Goal: Task Accomplishment & Management: Use online tool/utility

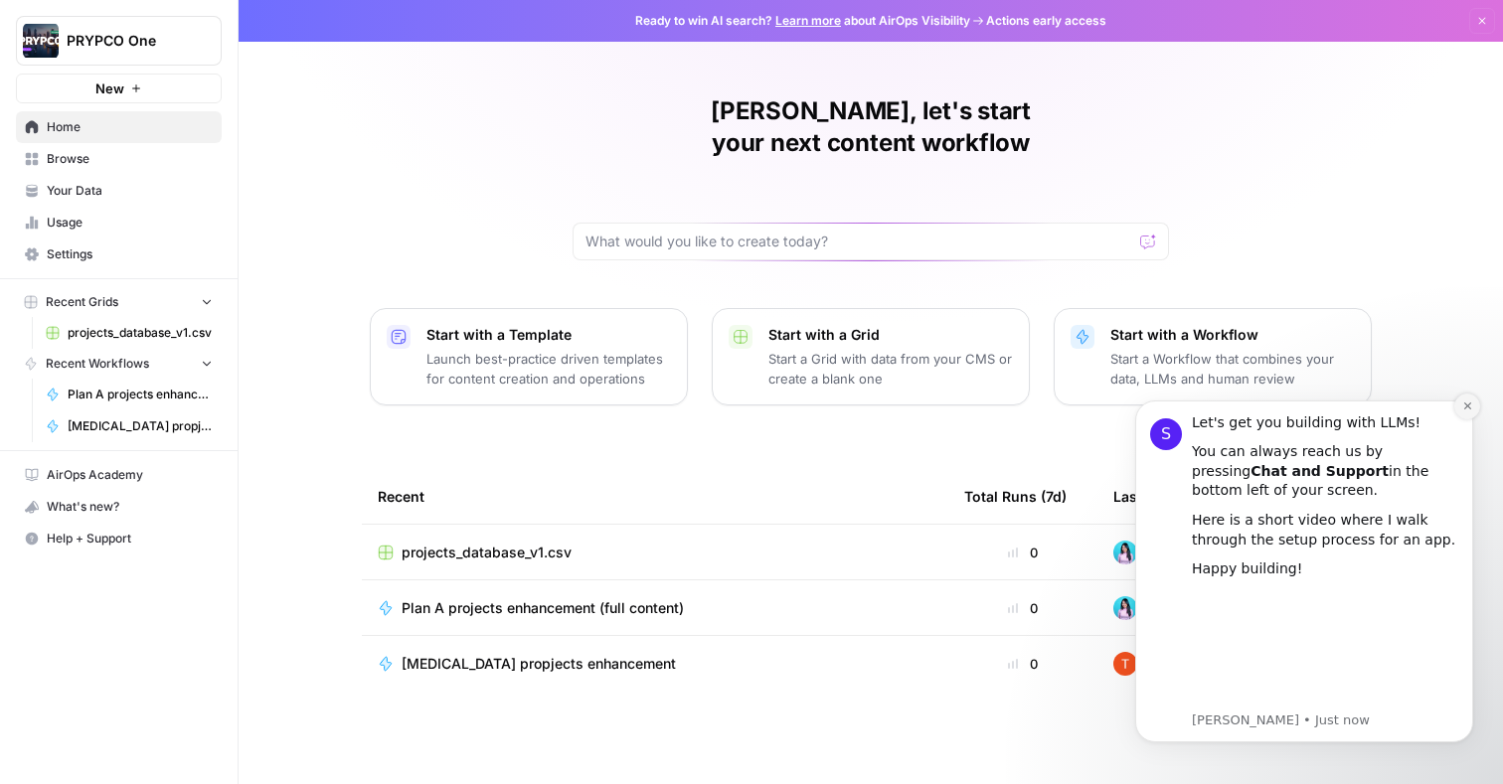
click at [1464, 404] on icon "Dismiss notification" at bounding box center [1467, 406] width 11 height 11
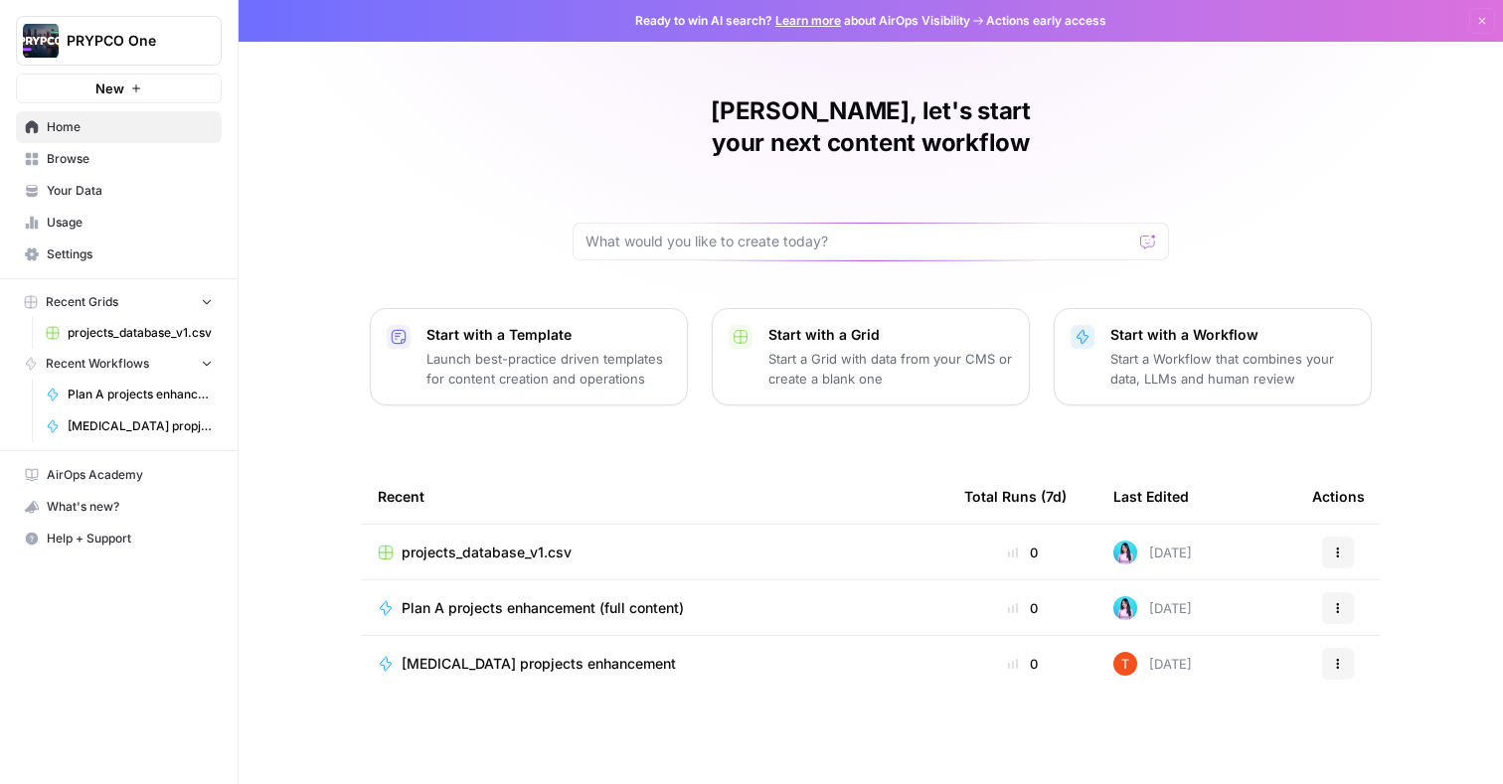
click at [534, 654] on span "[MEDICAL_DATA] propjects enhancement" at bounding box center [539, 664] width 274 height 20
click at [612, 598] on span "Plan A projects enhancement (full content)" at bounding box center [543, 608] width 282 height 20
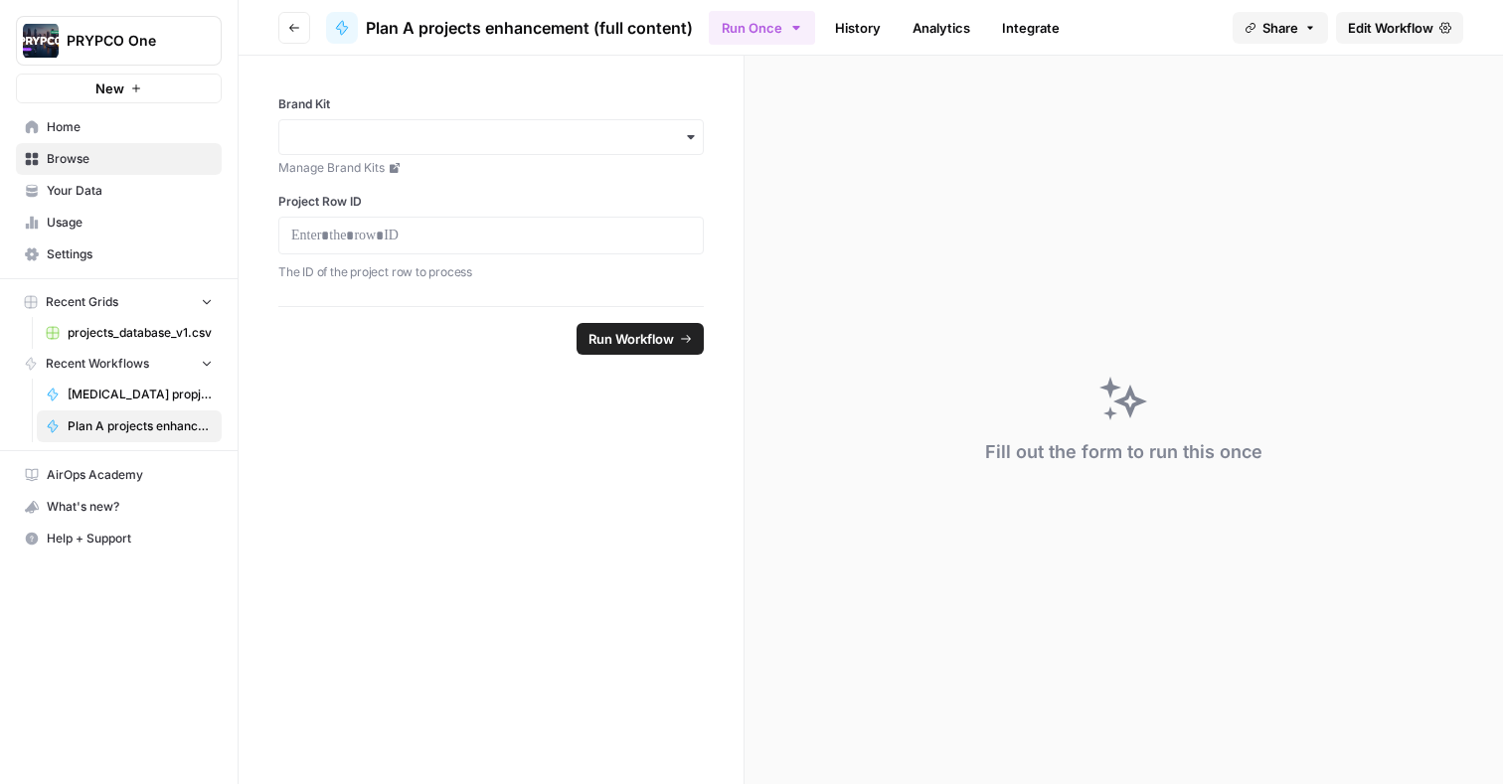
click at [98, 337] on span "projects_database_v1.csv" at bounding box center [140, 333] width 145 height 18
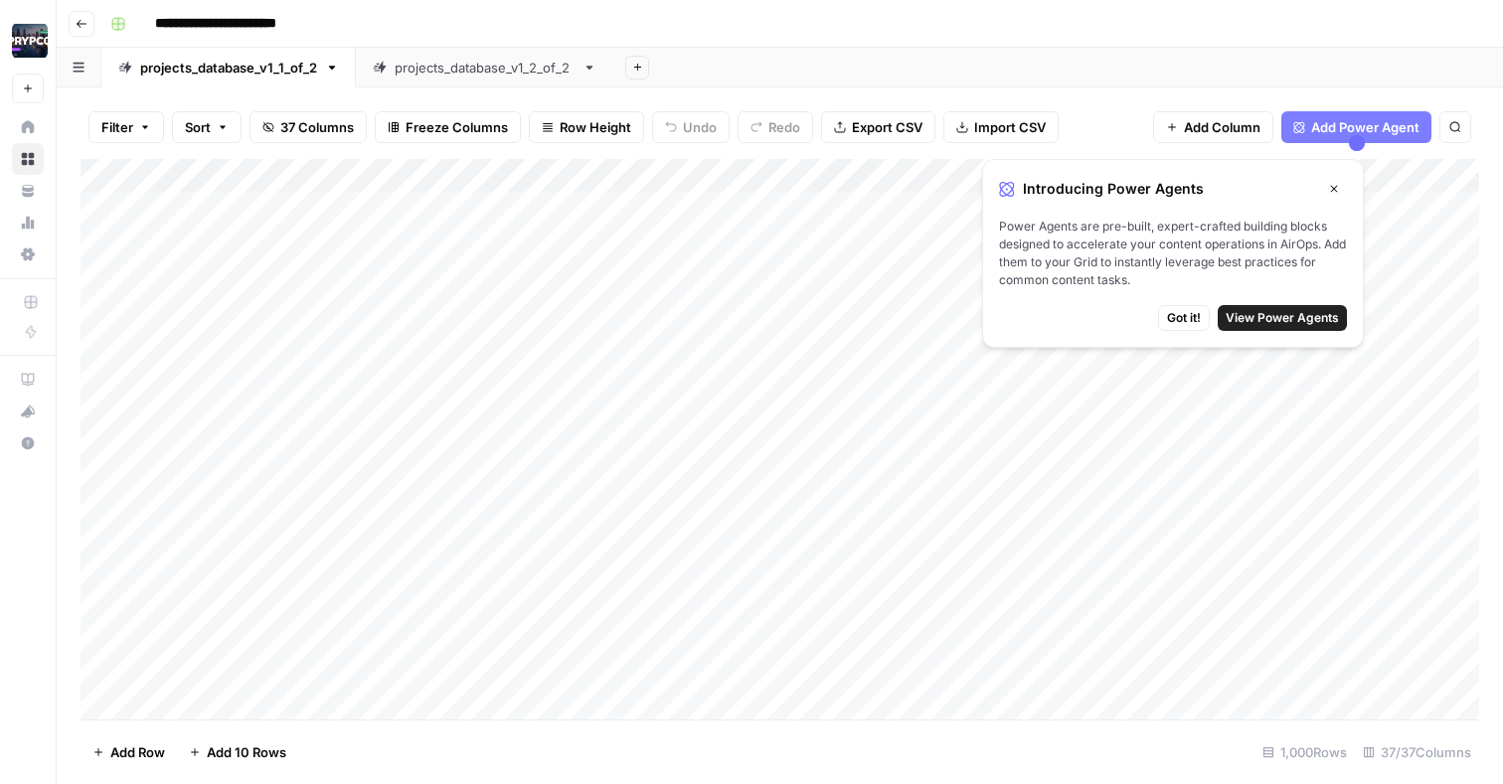
click at [217, 205] on div "Add Column" at bounding box center [780, 439] width 1398 height 561
click at [464, 206] on div "Add Column" at bounding box center [780, 439] width 1398 height 561
click at [414, 206] on div "Add Column" at bounding box center [780, 439] width 1398 height 561
click at [1337, 197] on button "Close" at bounding box center [1334, 189] width 26 height 26
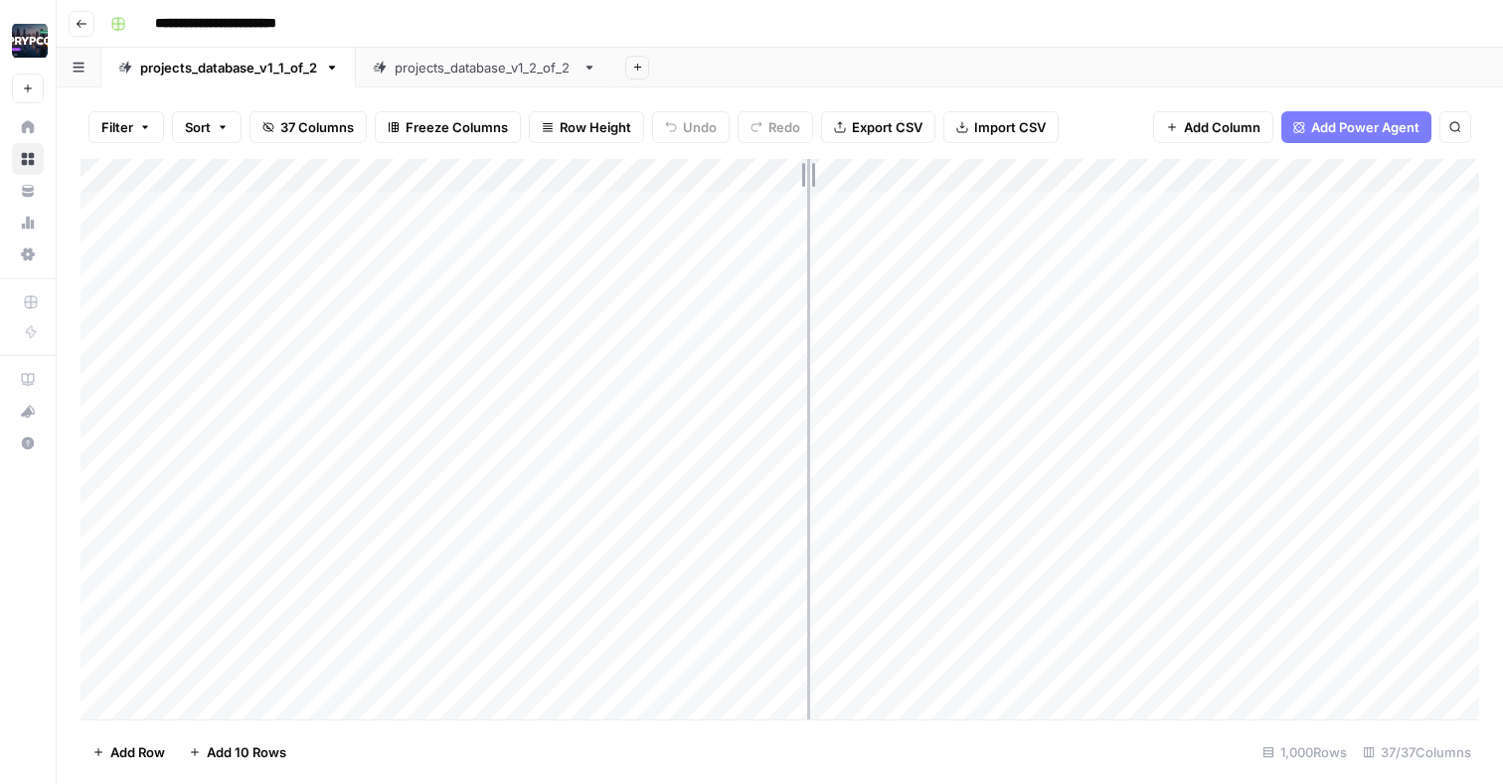
drag, startPoint x: 509, startPoint y: 174, endPoint x: 818, endPoint y: 163, distance: 309.3
click at [818, 163] on div "Add Column" at bounding box center [780, 439] width 1398 height 561
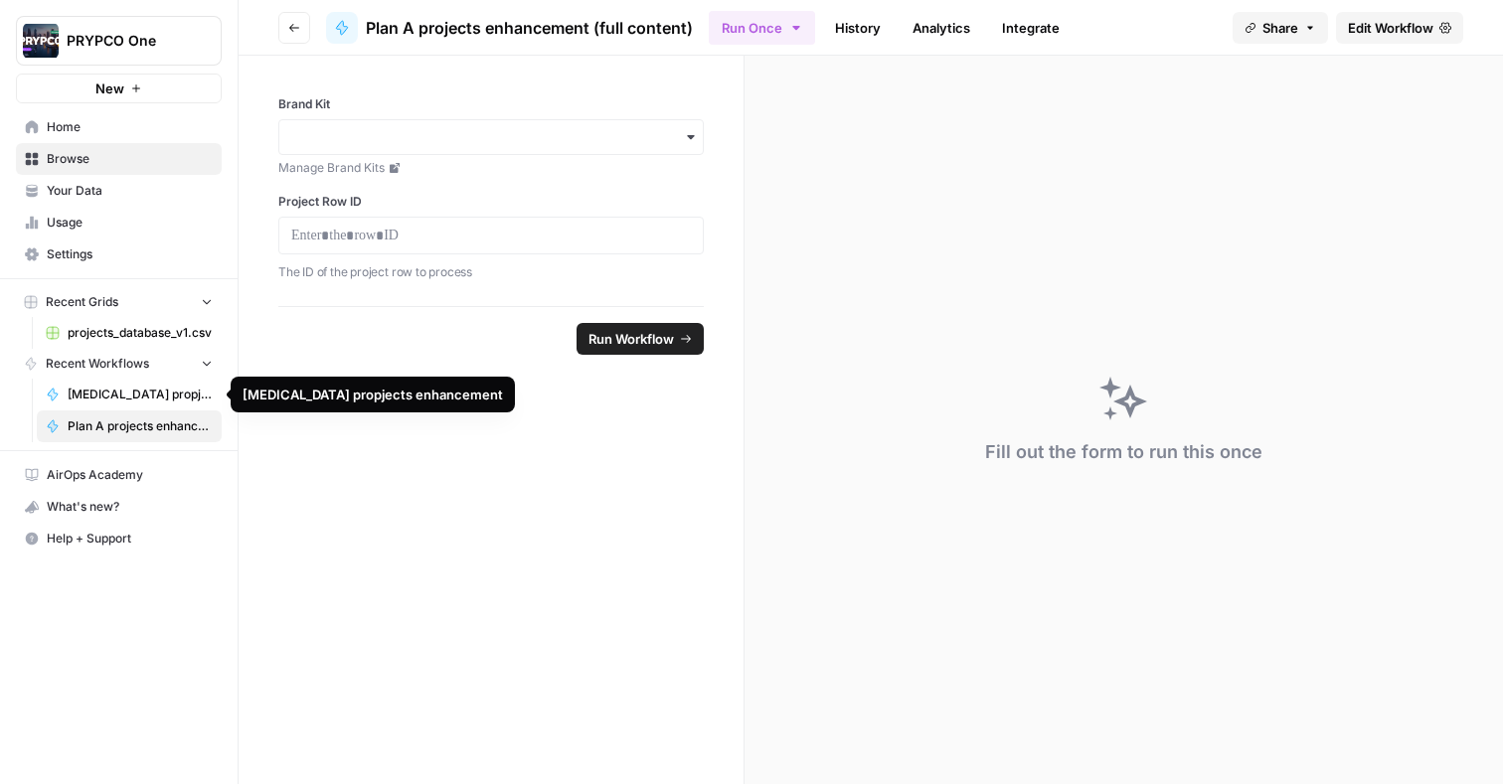
click at [141, 399] on span "[MEDICAL_DATA] propjects enhancement" at bounding box center [140, 395] width 145 height 18
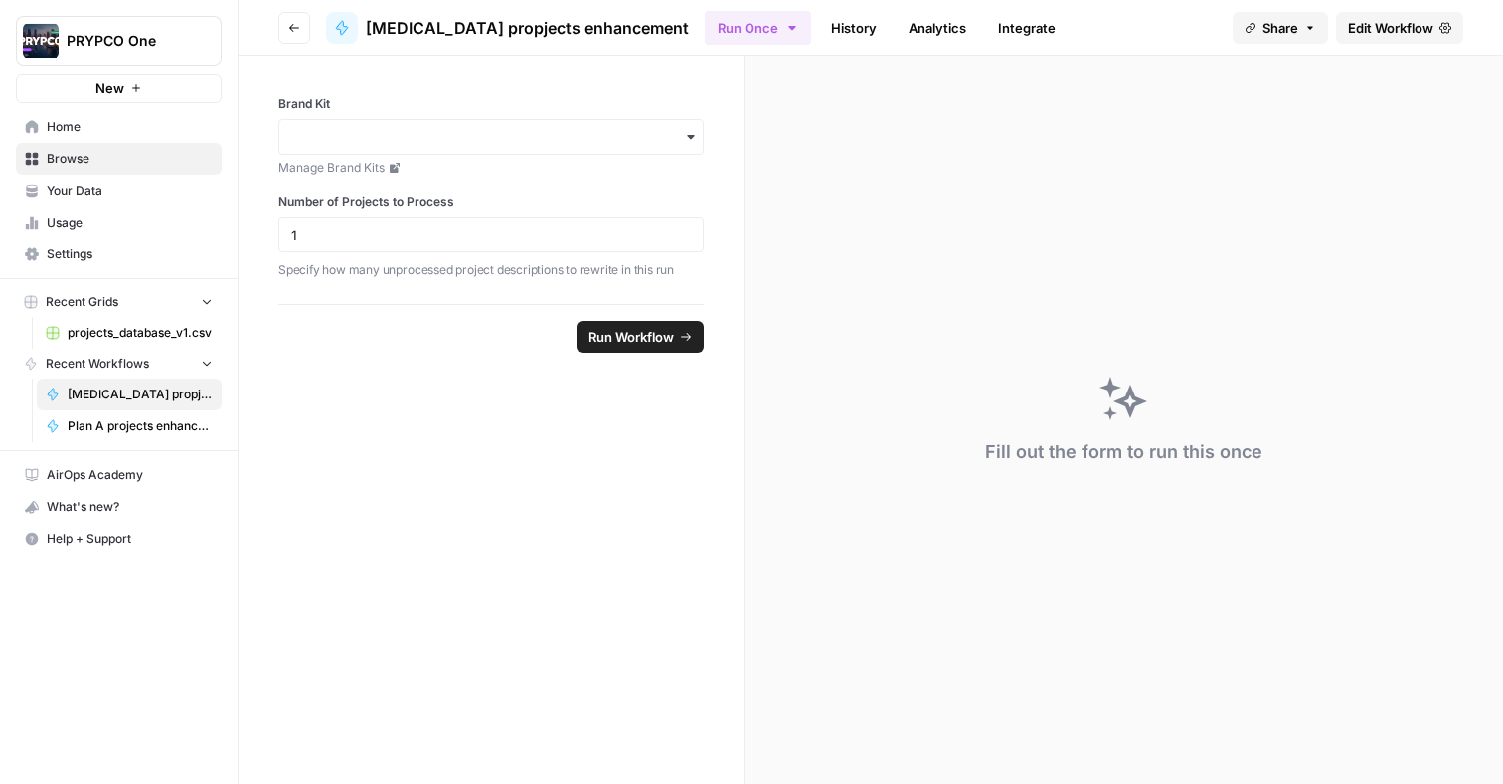
click at [1380, 23] on span "Edit Workflow" at bounding box center [1390, 28] width 85 height 20
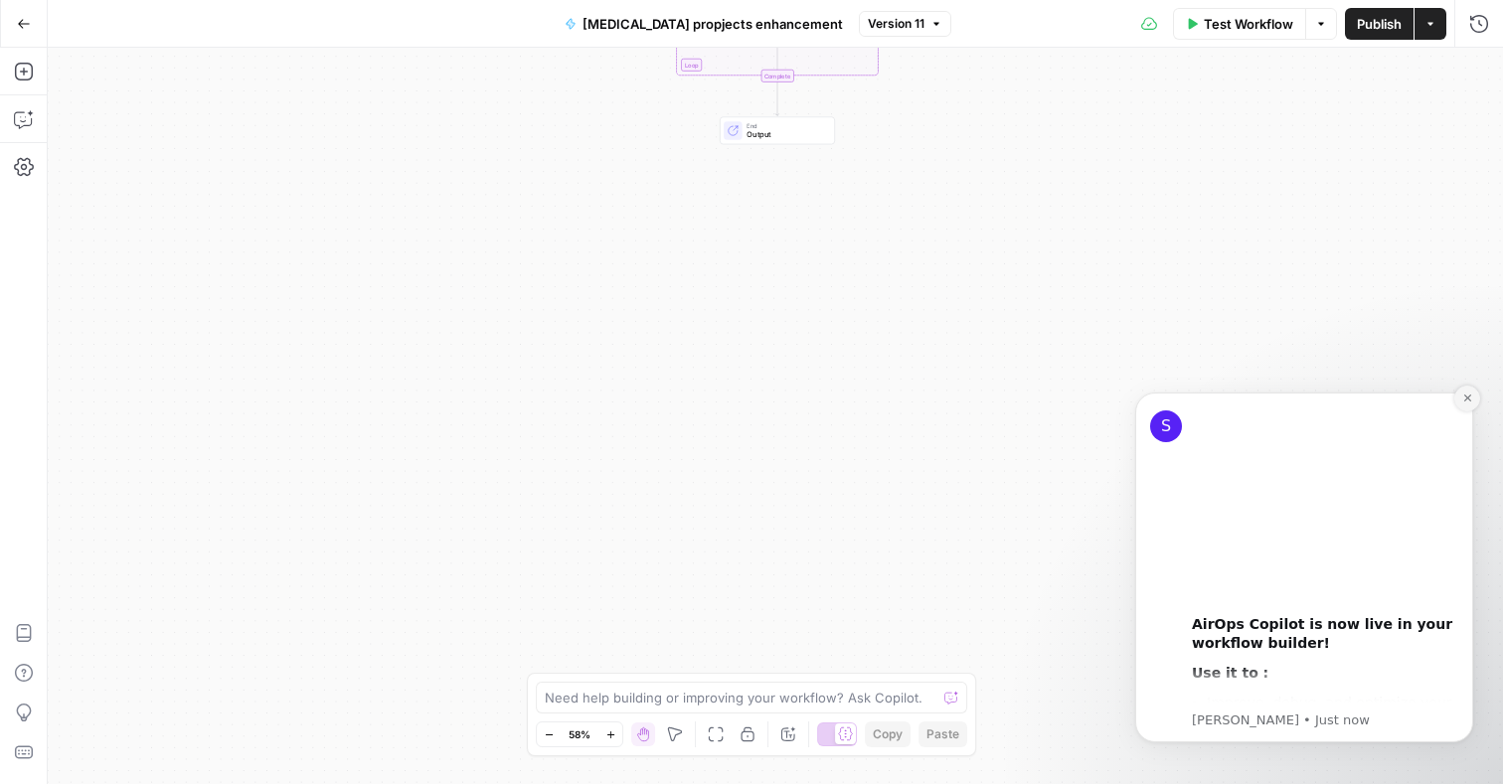
click at [1460, 396] on button "Dismiss notification" at bounding box center [1467, 399] width 26 height 26
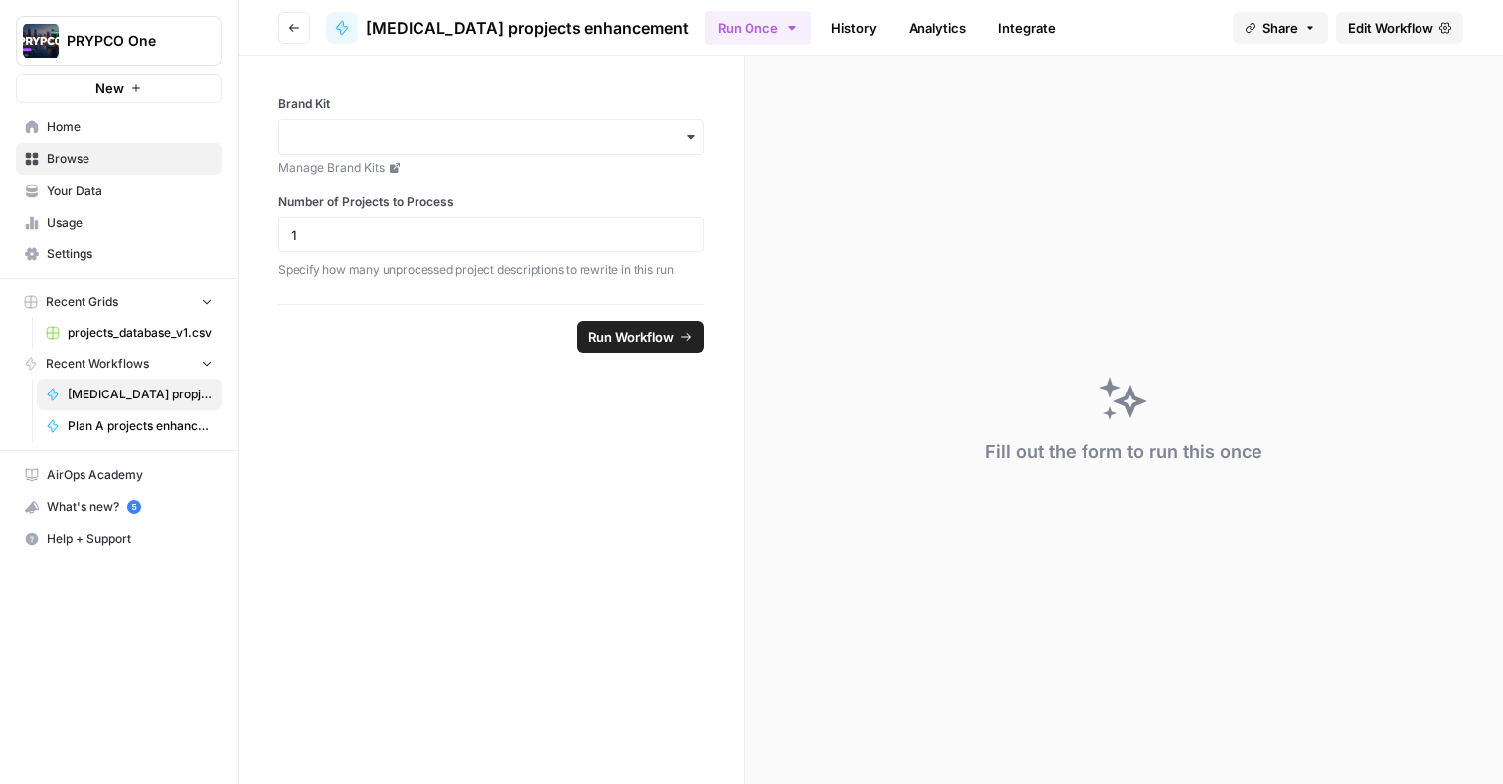
click at [695, 138] on icon "button" at bounding box center [691, 137] width 16 height 16
click at [758, 243] on div "Fill out the form to run this once" at bounding box center [1123, 420] width 758 height 728
click at [796, 334] on div "Fill out the form to run this once" at bounding box center [1123, 420] width 758 height 728
click at [79, 134] on span "Home" at bounding box center [130, 127] width 166 height 18
